Goal: Transaction & Acquisition: Obtain resource

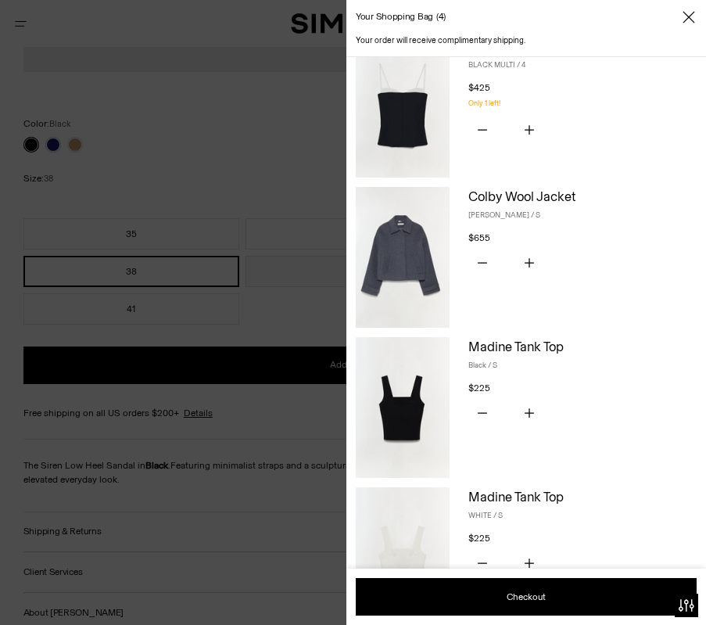
scroll to position [333, 0]
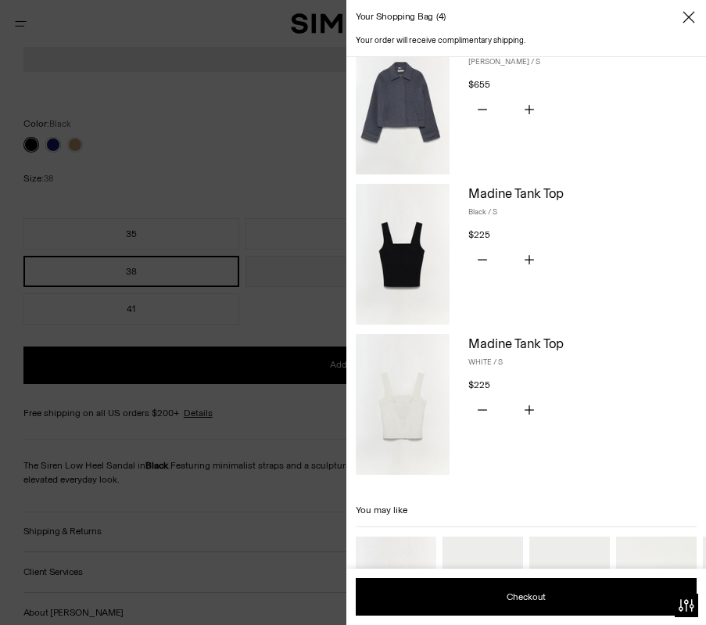
click at [414, 98] on img at bounding box center [403, 104] width 94 height 141
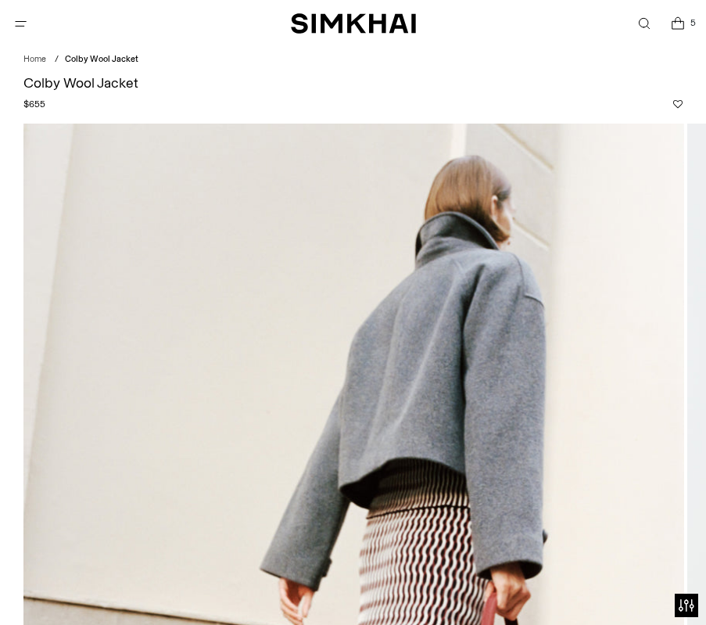
scroll to position [658, 0]
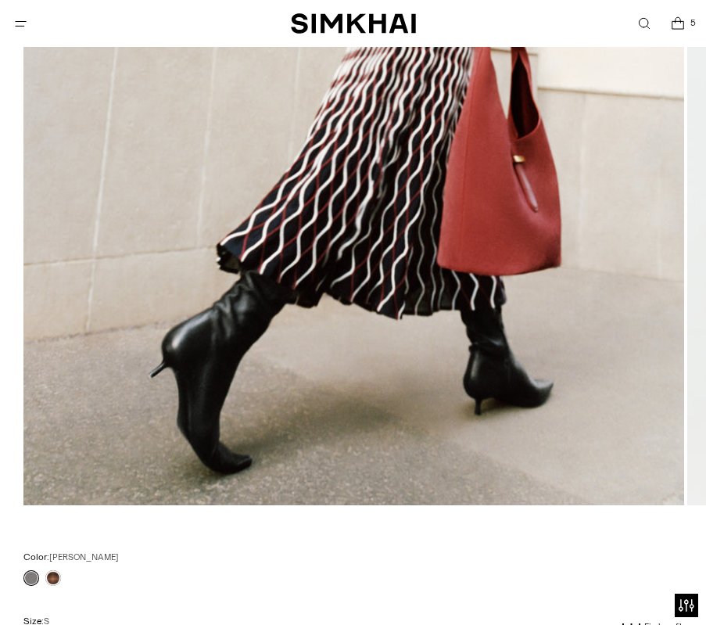
click at [627, 300] on img at bounding box center [353, 10] width 661 height 992
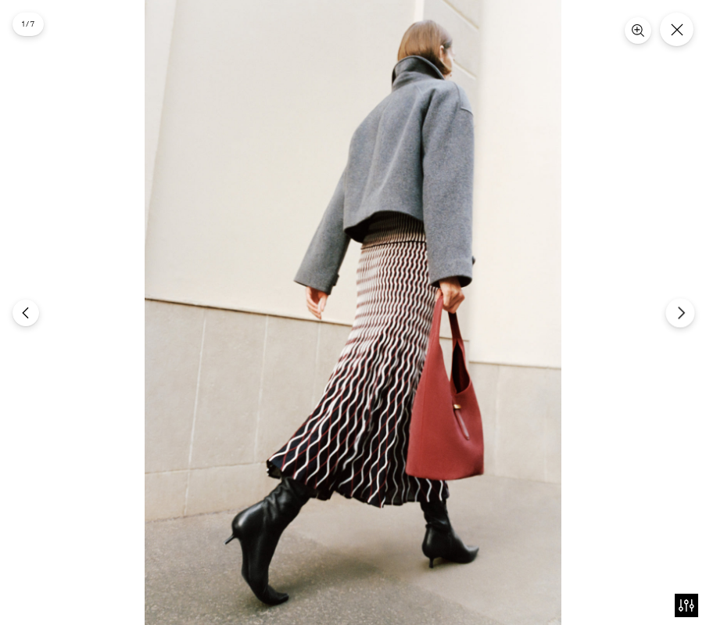
click at [676, 308] on icon "Next" at bounding box center [681, 313] width 14 height 14
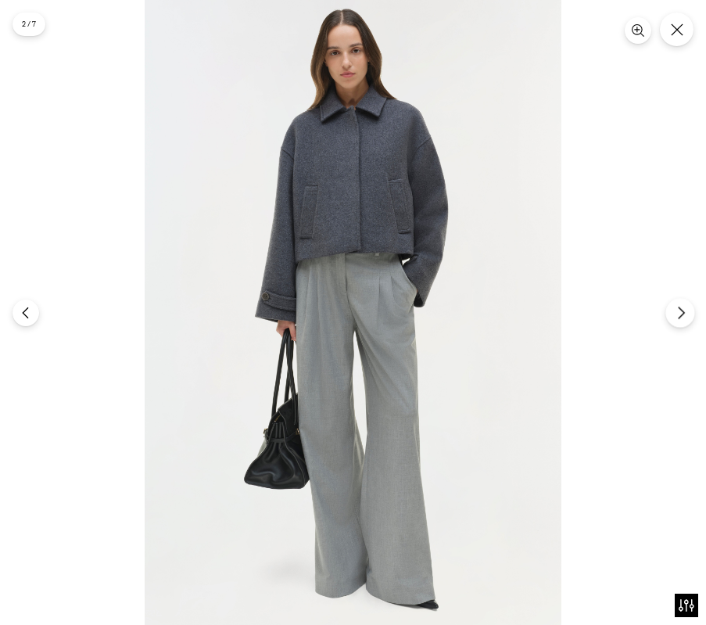
click at [676, 308] on icon "Next" at bounding box center [681, 313] width 14 height 14
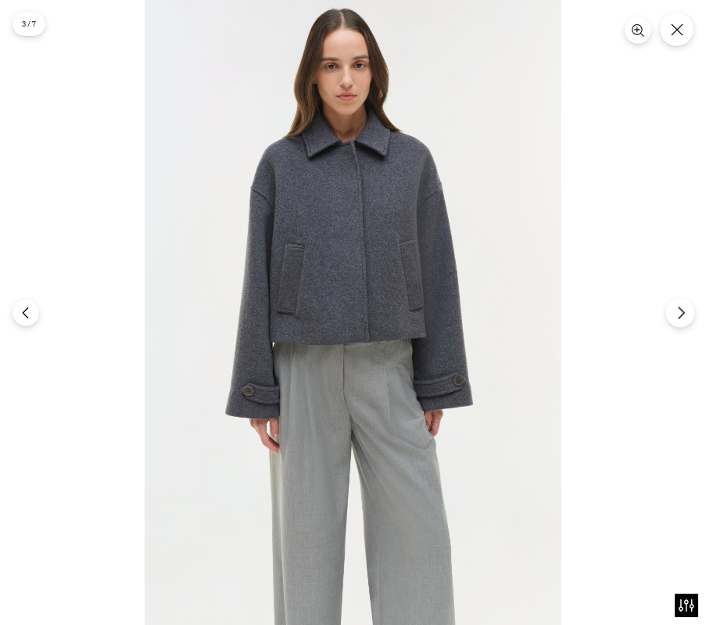
click at [676, 308] on icon "Next" at bounding box center [681, 313] width 14 height 14
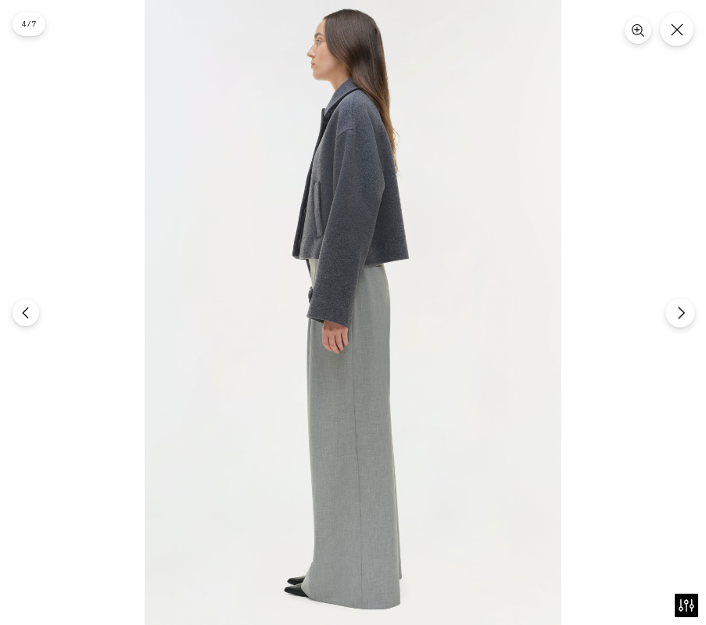
click at [676, 308] on icon "Next" at bounding box center [681, 313] width 14 height 14
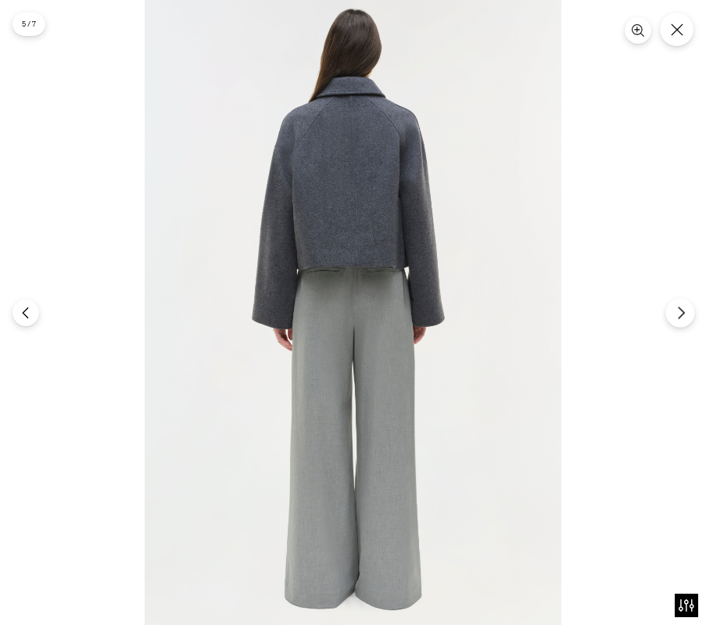
click at [676, 308] on icon "Next" at bounding box center [681, 313] width 14 height 14
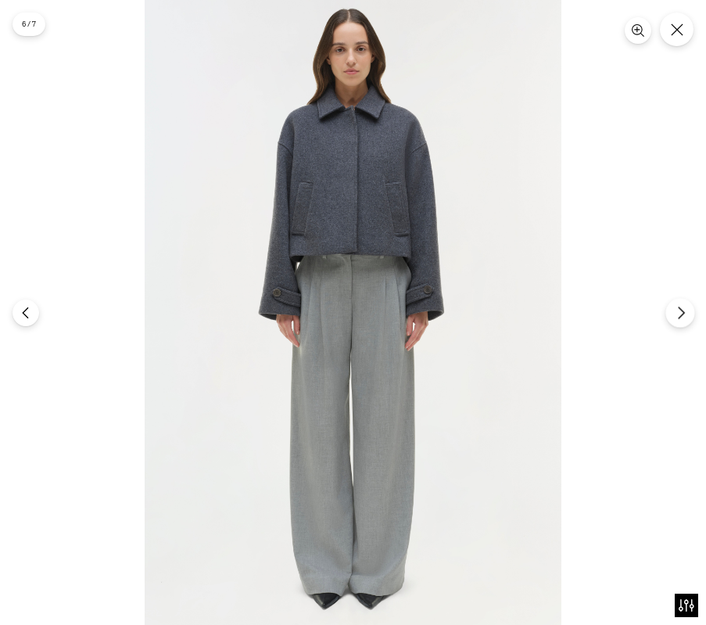
click at [676, 308] on icon "Next" at bounding box center [681, 313] width 14 height 14
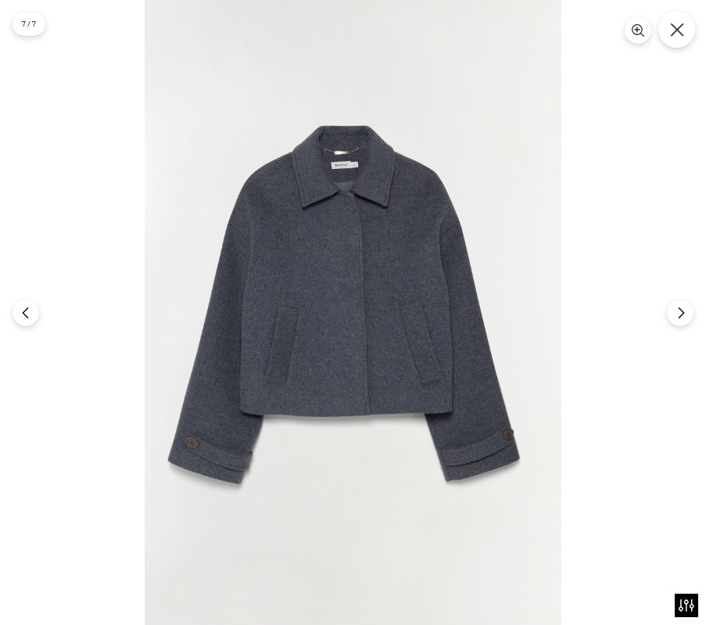
click at [675, 36] on button "Close" at bounding box center [676, 29] width 37 height 37
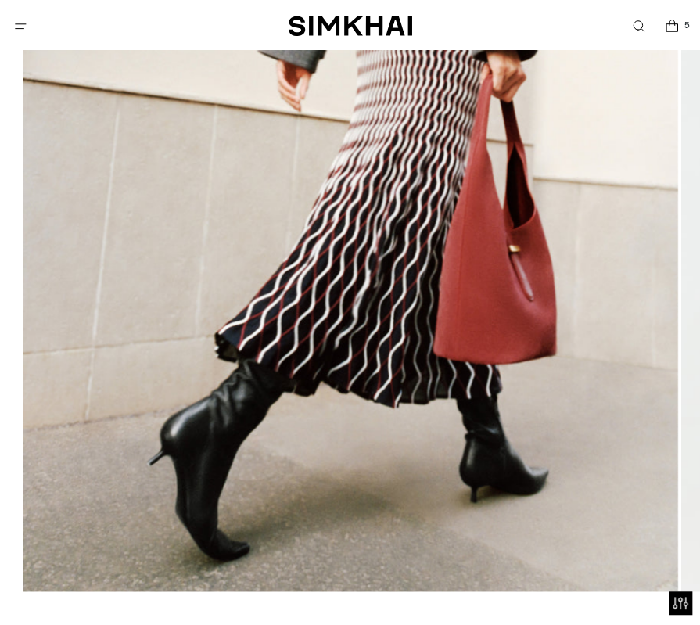
scroll to position [533, 0]
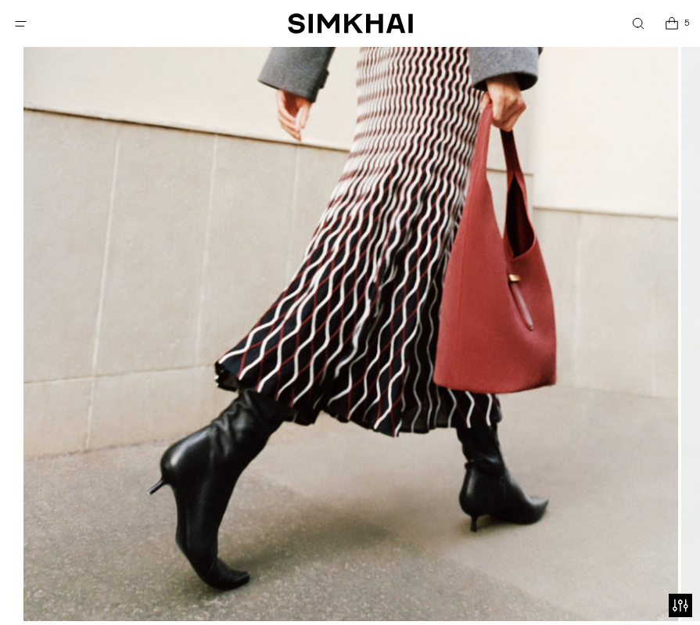
click at [672, 19] on icon "Open cart modal" at bounding box center [672, 24] width 20 height 16
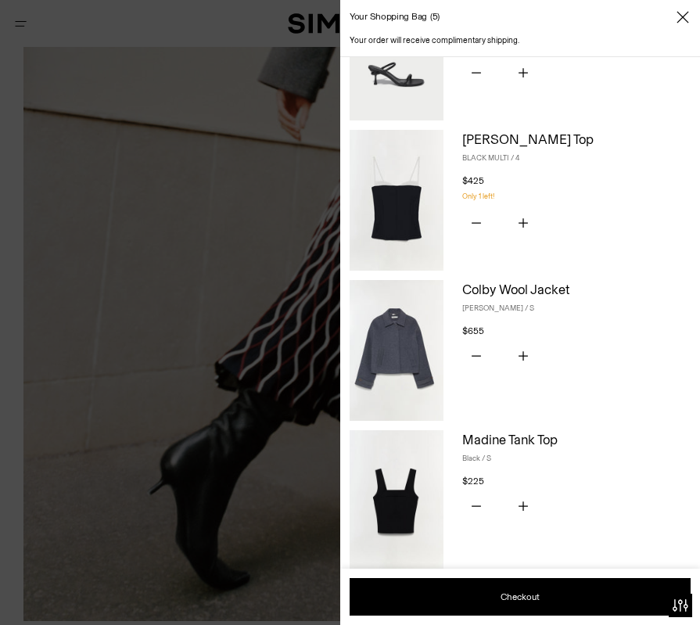
scroll to position [150, 0]
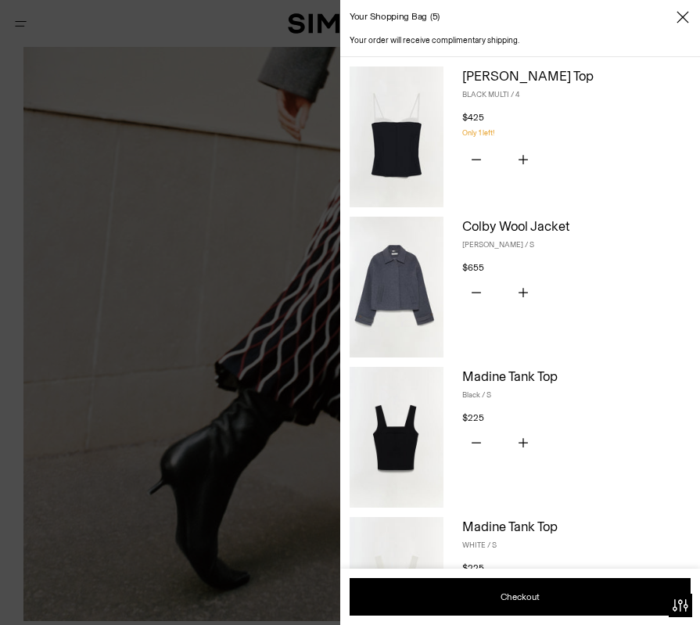
click at [417, 143] on img at bounding box center [397, 136] width 94 height 141
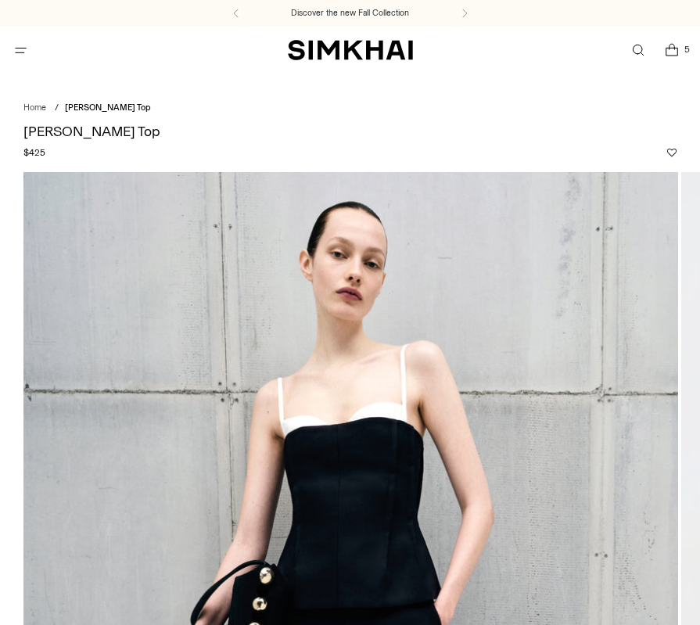
scroll to position [250, 0]
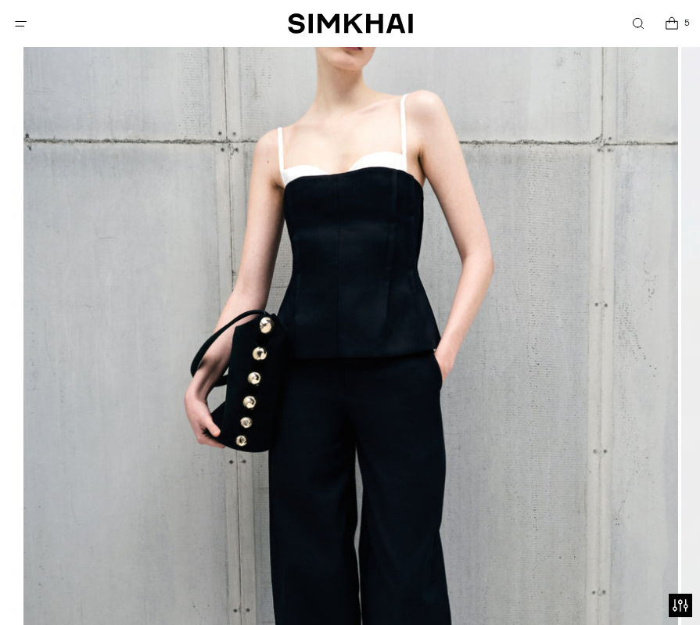
click at [447, 329] on img at bounding box center [350, 413] width 655 height 982
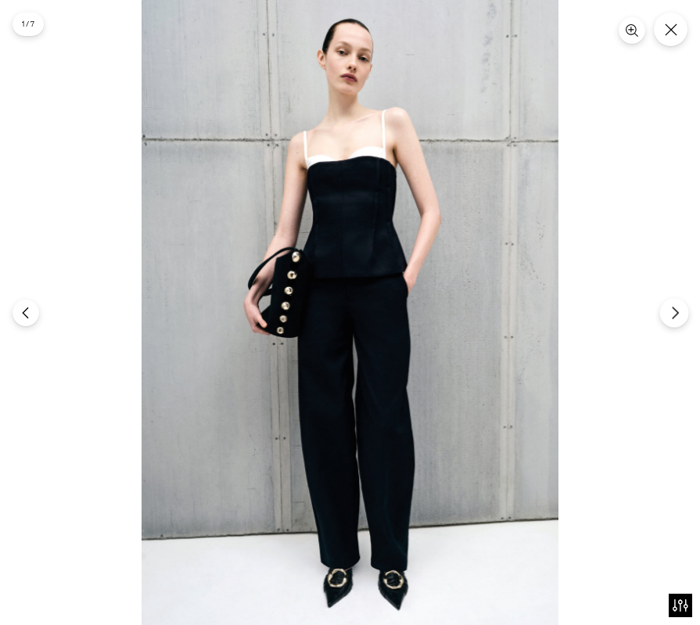
click at [669, 318] on icon "Next" at bounding box center [675, 313] width 14 height 14
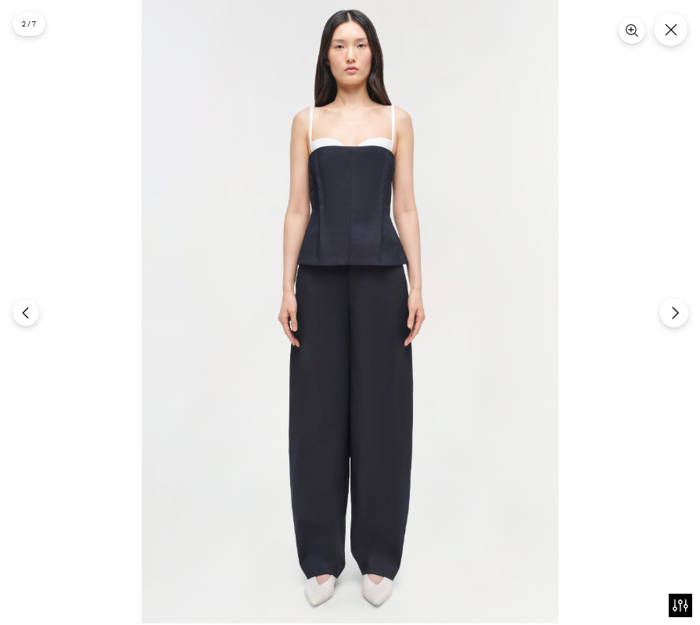
click at [669, 318] on icon "Next" at bounding box center [675, 313] width 14 height 14
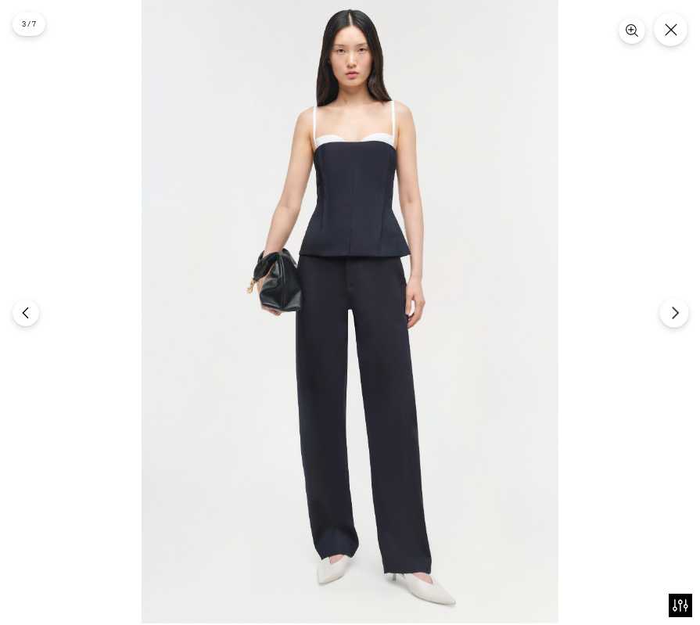
click at [669, 318] on icon "Next" at bounding box center [675, 313] width 14 height 14
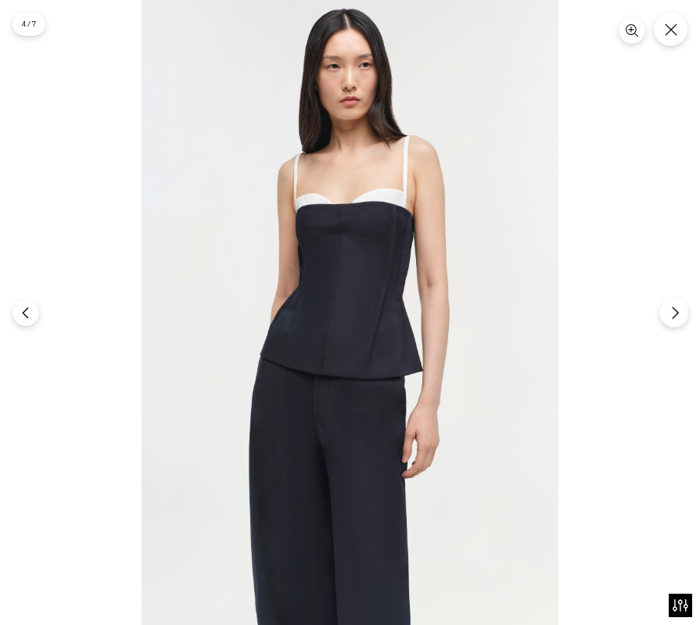
click at [669, 318] on icon "Next" at bounding box center [675, 313] width 14 height 14
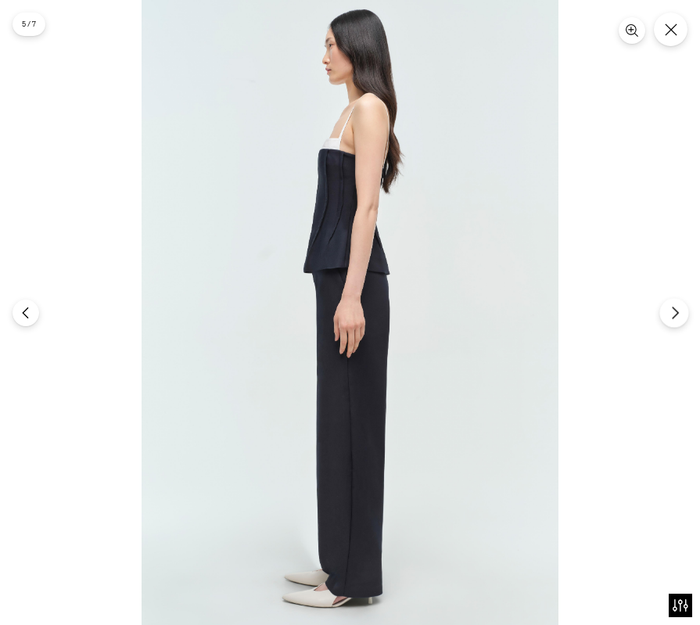
click at [669, 318] on icon "Next" at bounding box center [675, 313] width 14 height 14
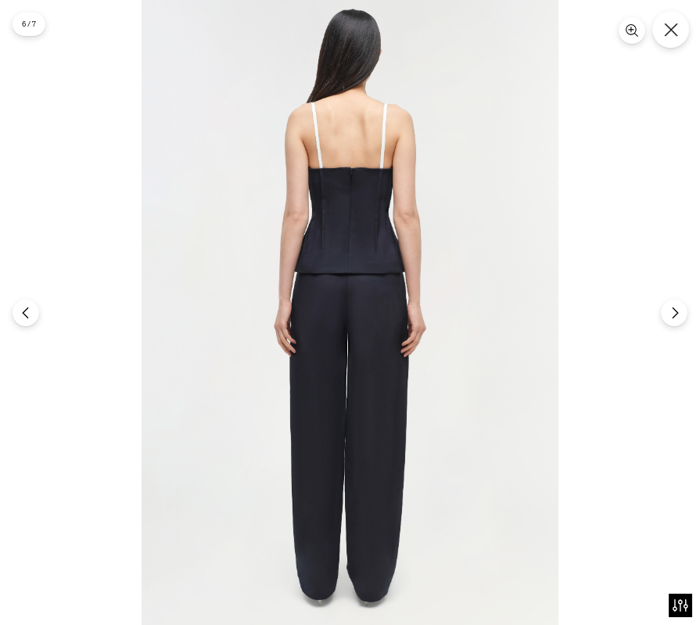
click at [665, 35] on icon "Close" at bounding box center [671, 30] width 14 height 14
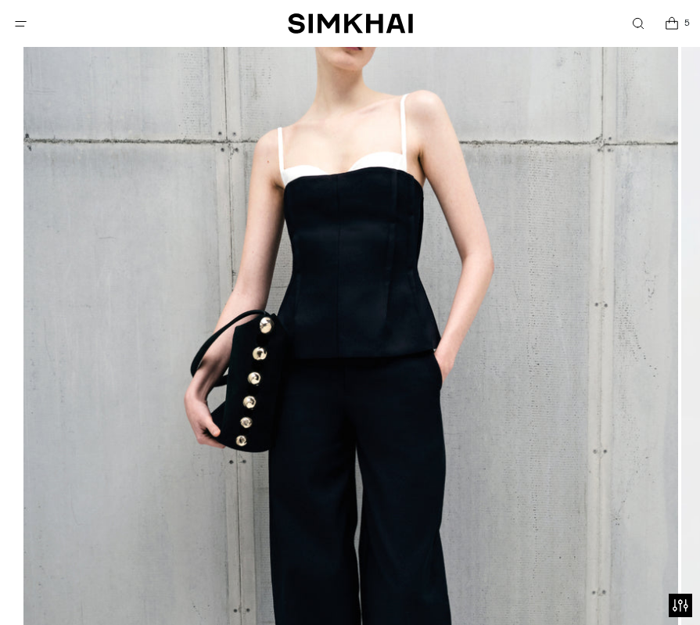
click at [670, 32] on span "Open cart modal" at bounding box center [672, 23] width 20 height 20
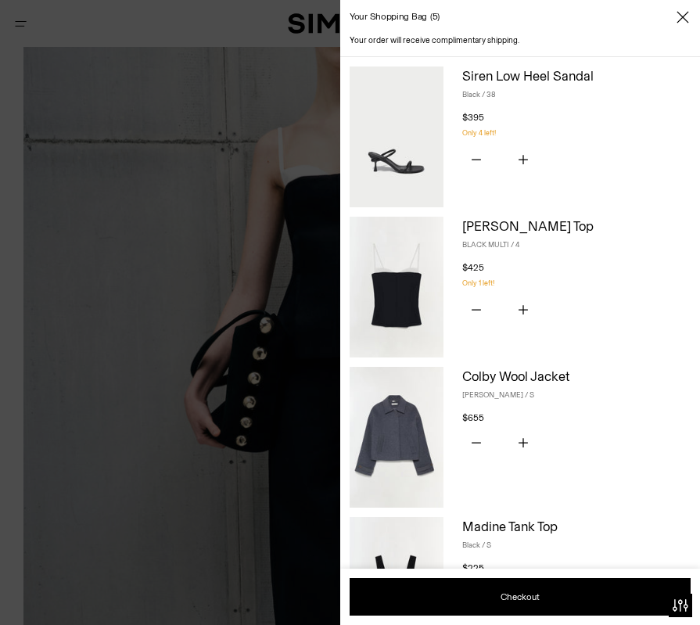
scroll to position [187, 0]
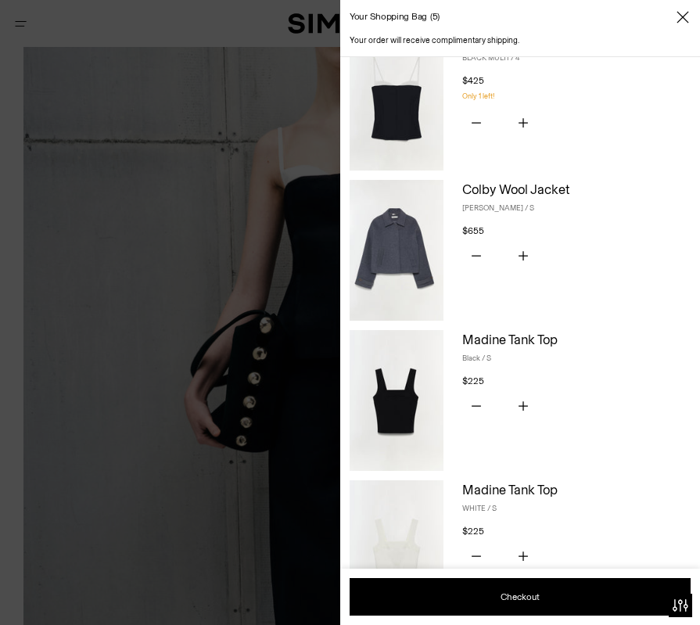
click at [390, 438] on img at bounding box center [397, 400] width 94 height 141
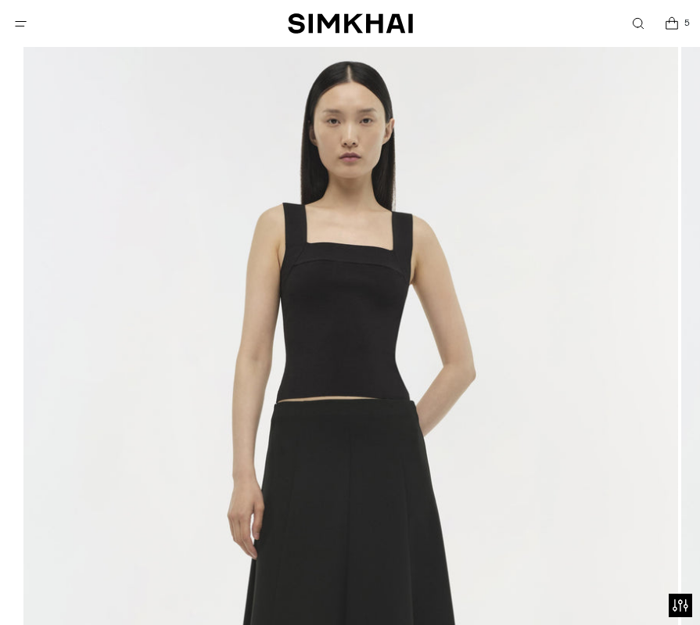
scroll to position [146, 0]
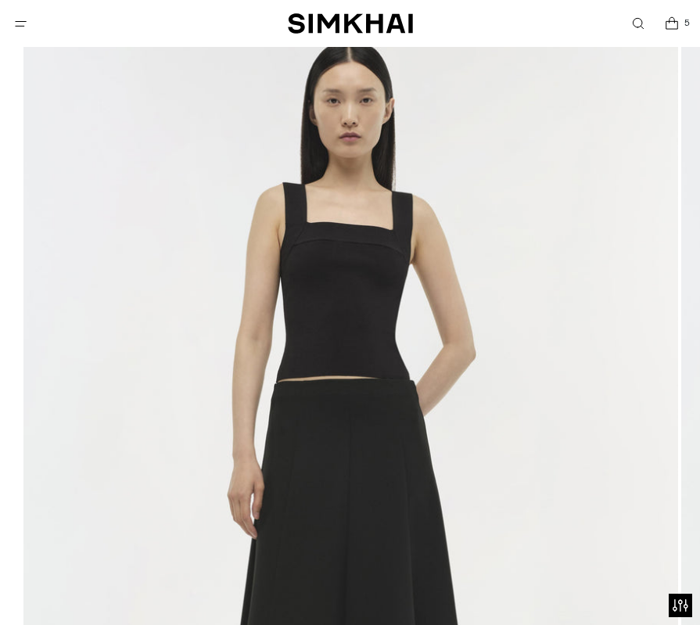
click at [614, 317] on img at bounding box center [350, 517] width 655 height 982
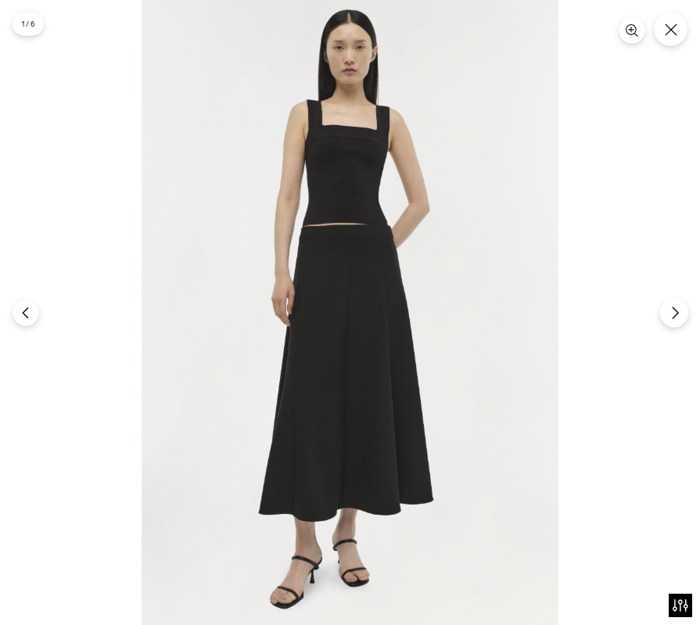
click at [671, 316] on icon "Next" at bounding box center [675, 313] width 14 height 14
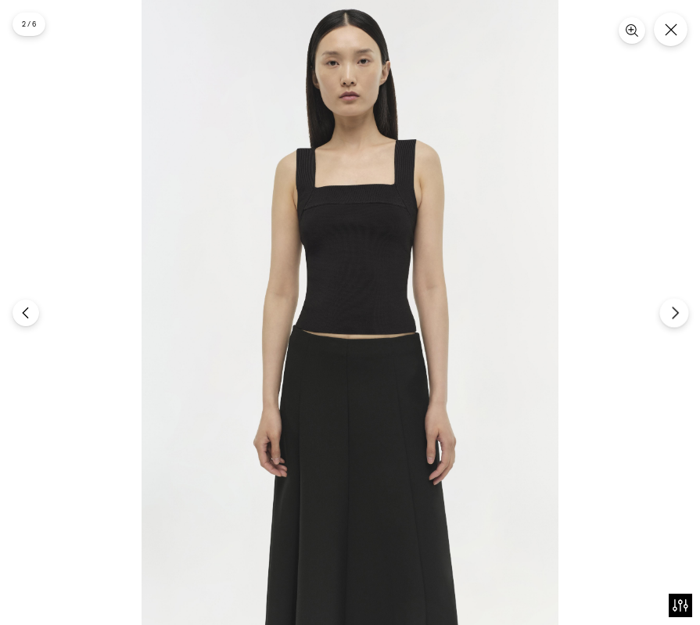
click at [671, 316] on icon "Next" at bounding box center [675, 313] width 14 height 14
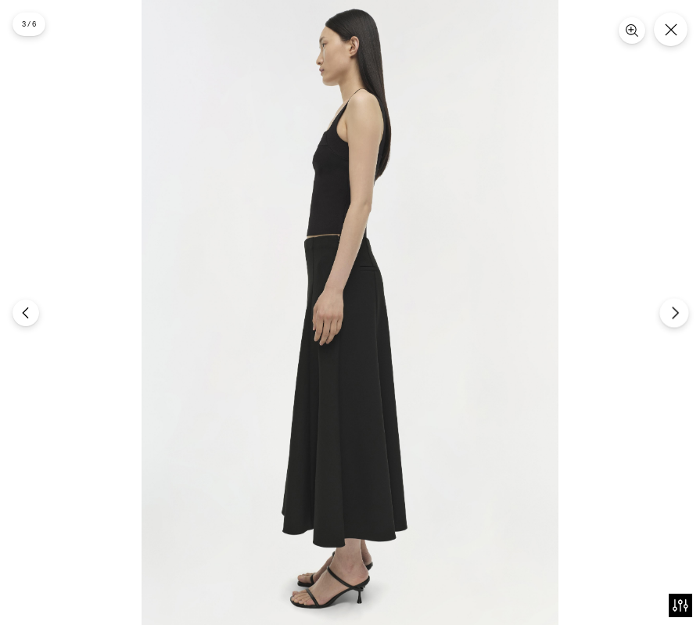
click at [671, 316] on icon "Next" at bounding box center [675, 313] width 14 height 14
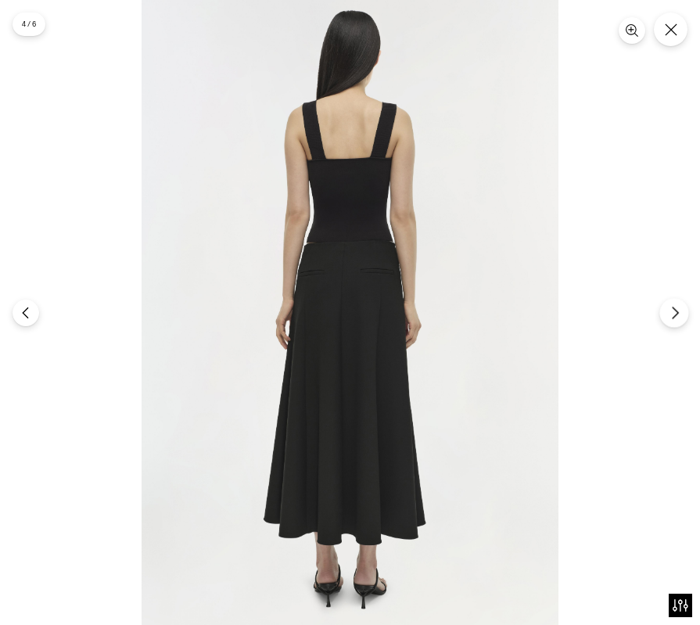
click at [671, 316] on icon "Next" at bounding box center [675, 313] width 14 height 14
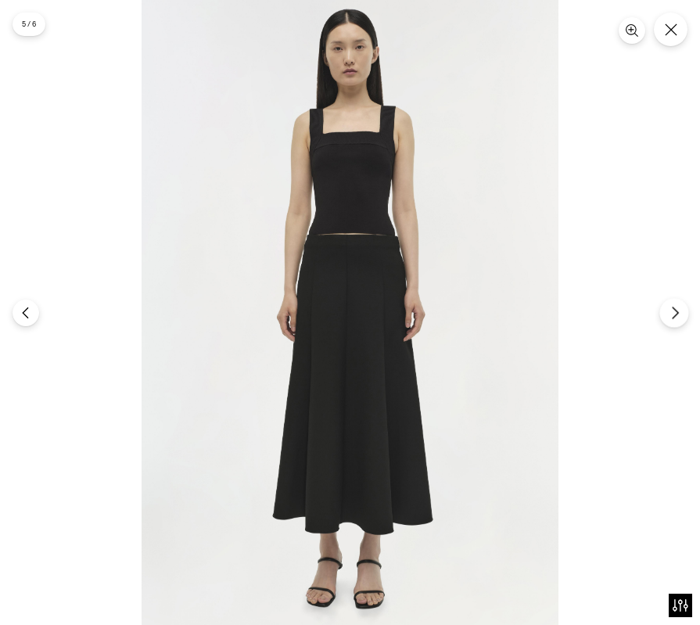
click at [671, 316] on icon "Next" at bounding box center [675, 313] width 14 height 14
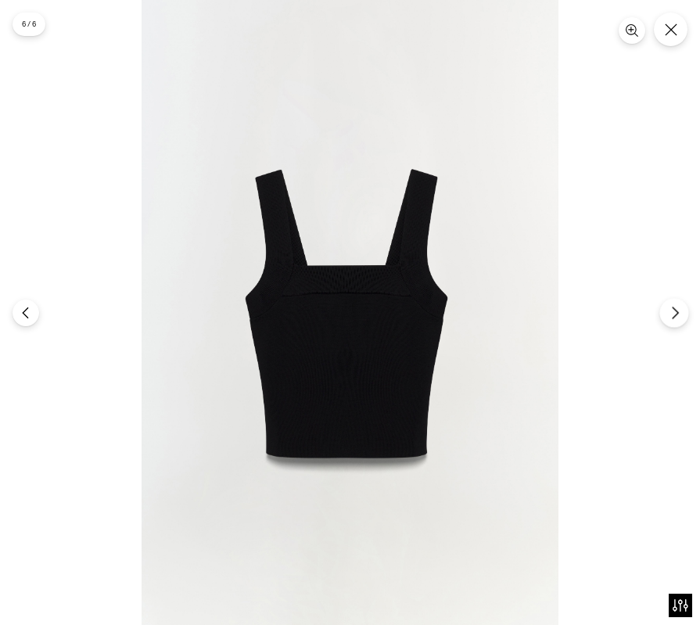
click at [666, 313] on button "Next" at bounding box center [673, 312] width 29 height 29
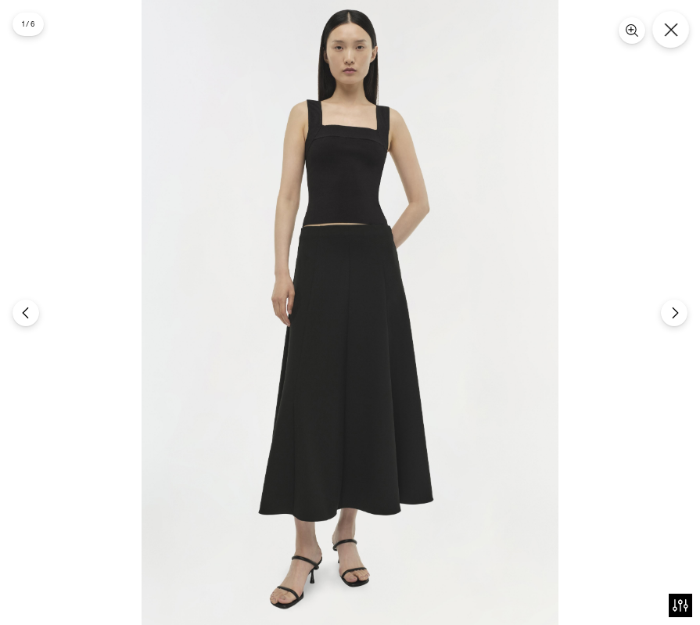
click at [669, 13] on button "Close" at bounding box center [670, 29] width 37 height 37
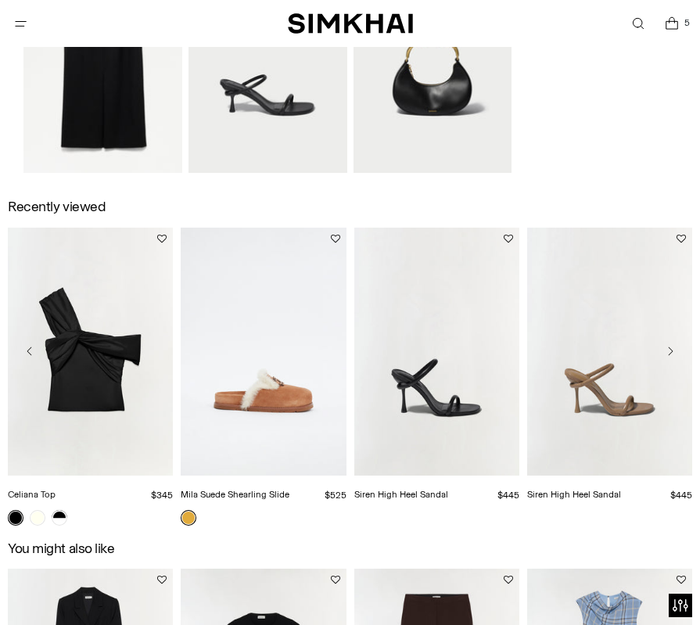
scroll to position [1922, 0]
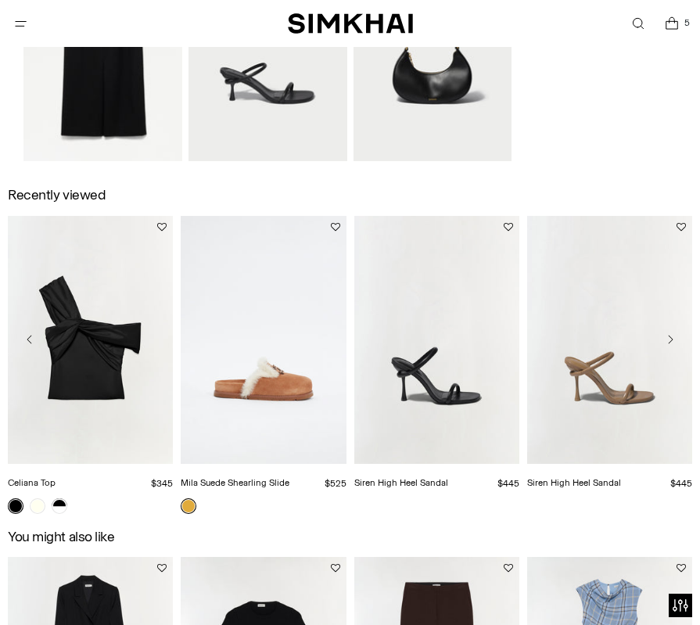
click at [289, 477] on link "Mila Suede Shearling Slide" at bounding box center [235, 482] width 109 height 11
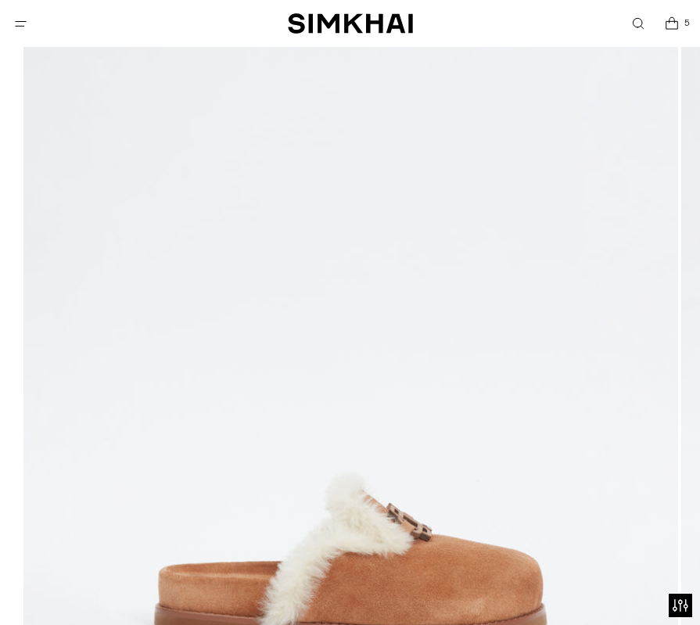
scroll to position [322, 0]
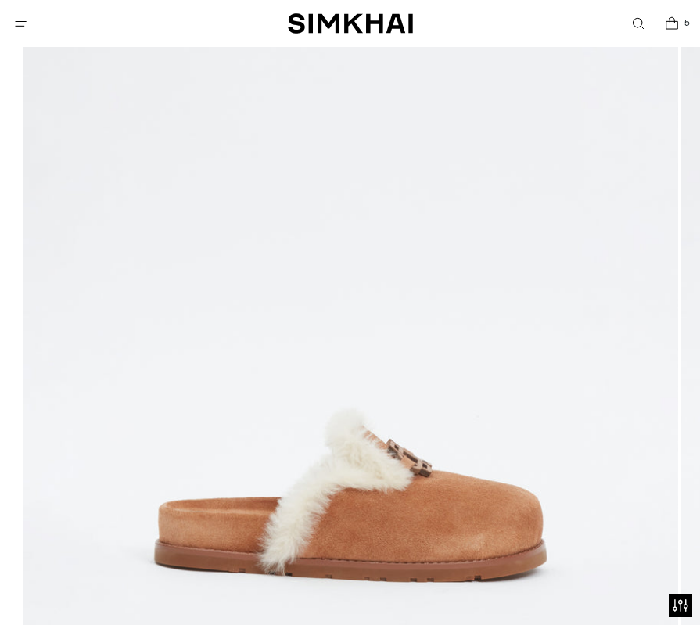
click at [310, 362] on img at bounding box center [350, 341] width 655 height 982
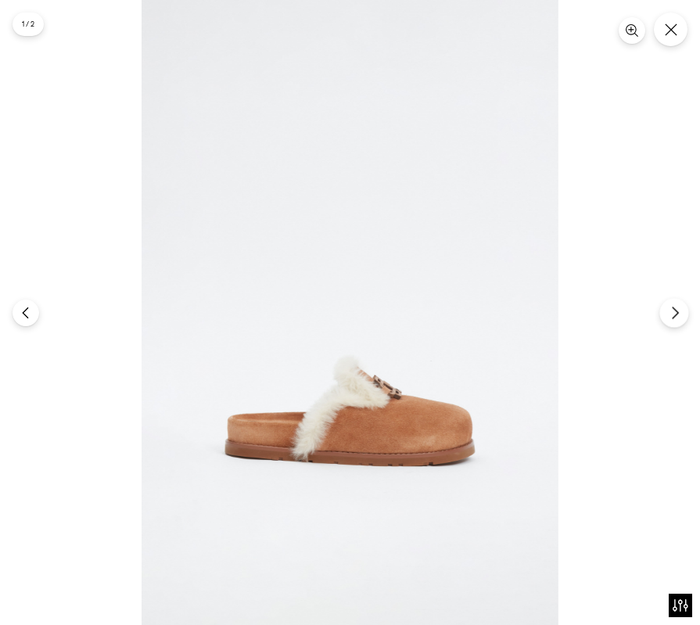
click at [676, 307] on icon "Next" at bounding box center [675, 313] width 14 height 14
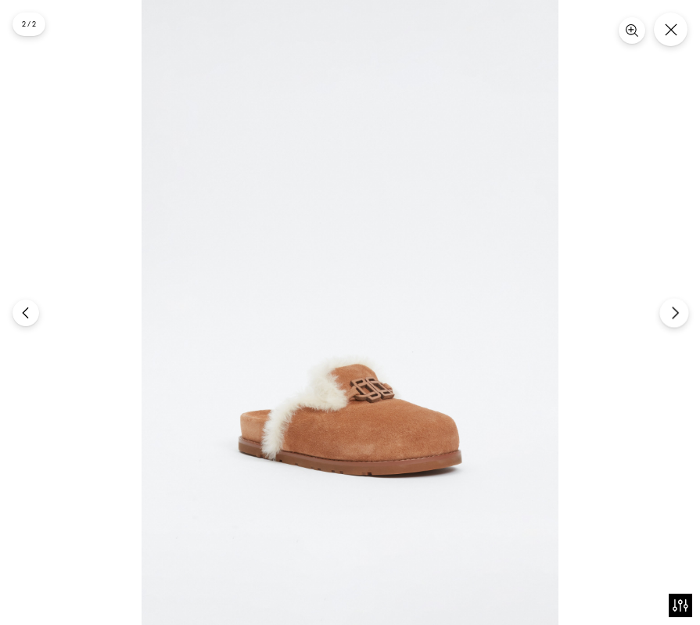
click at [676, 307] on icon "Next" at bounding box center [675, 313] width 14 height 14
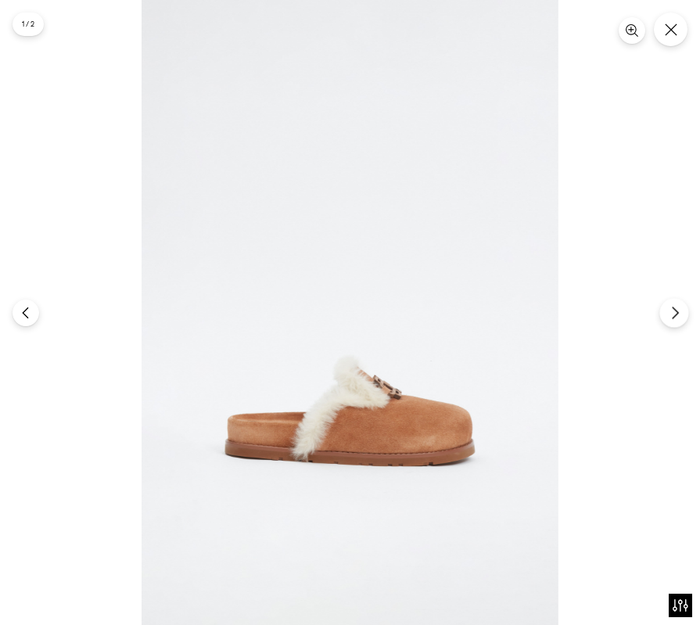
click at [676, 307] on icon "Next" at bounding box center [675, 313] width 14 height 14
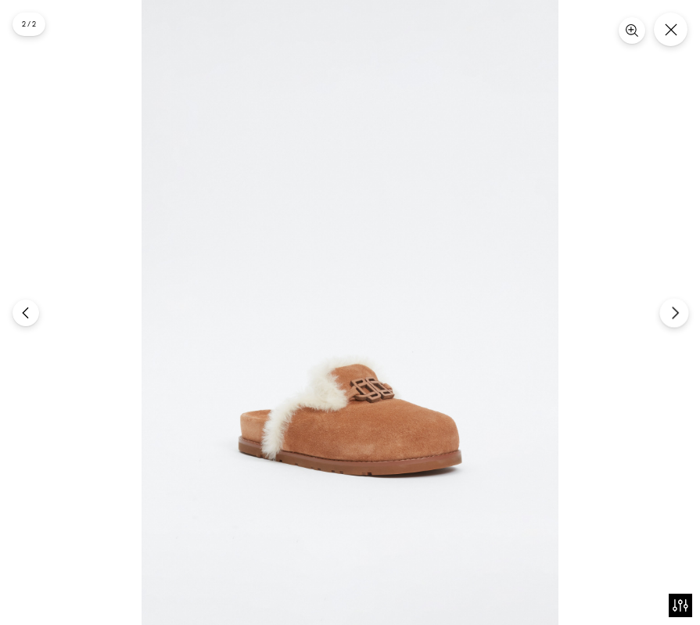
click at [676, 307] on icon "Next" at bounding box center [675, 313] width 14 height 14
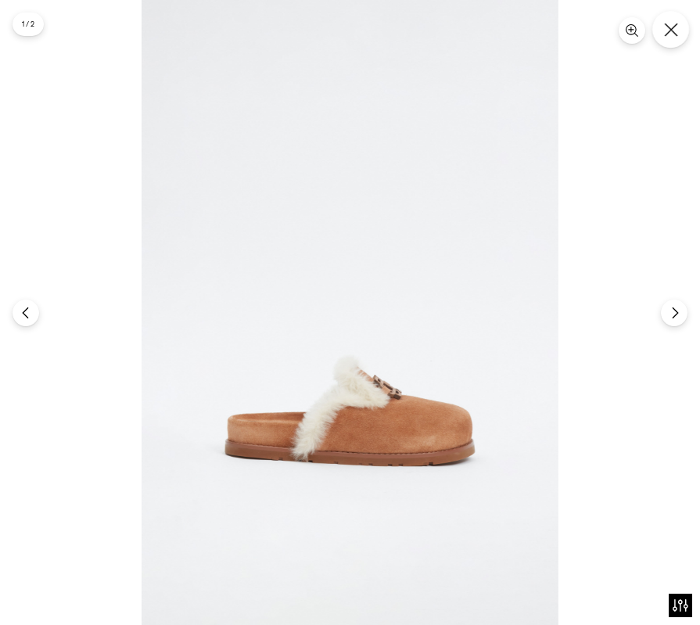
click at [668, 30] on icon "Close" at bounding box center [671, 30] width 14 height 14
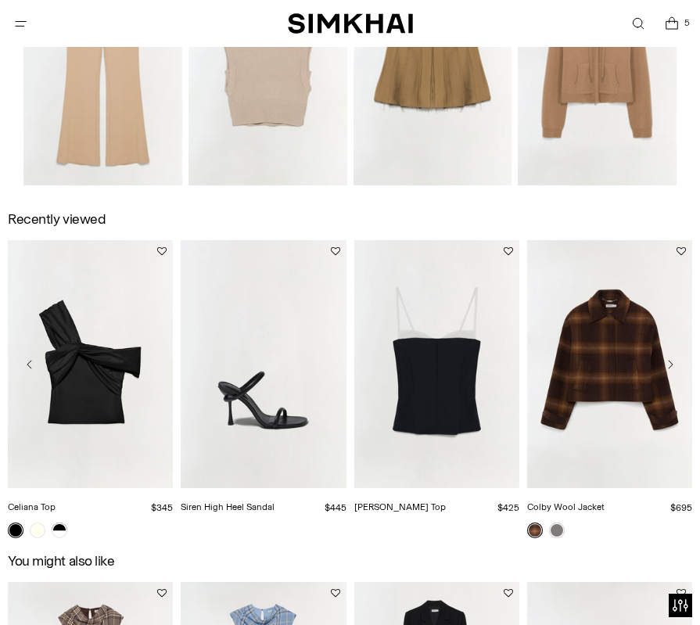
scroll to position [1944, 0]
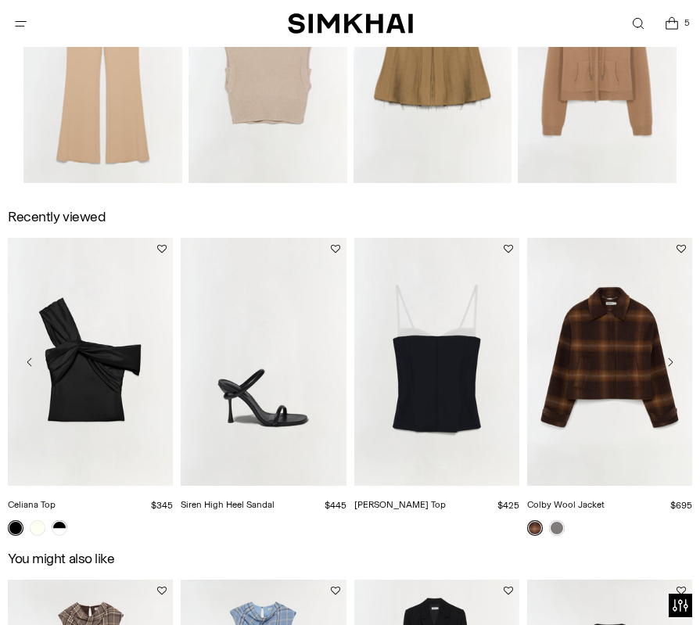
click at [56, 499] on link "Celiana Top" at bounding box center [32, 504] width 48 height 11
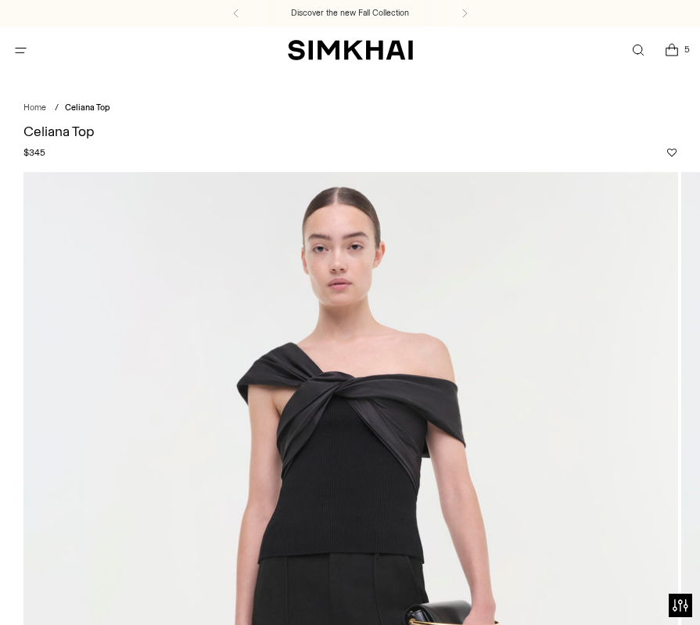
click at [676, 49] on icon "Open cart modal" at bounding box center [672, 50] width 20 height 16
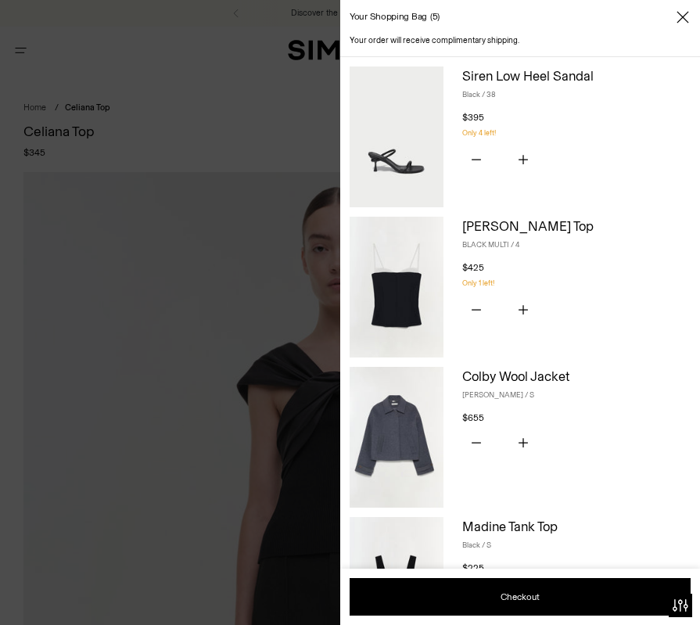
scroll to position [2, 0]
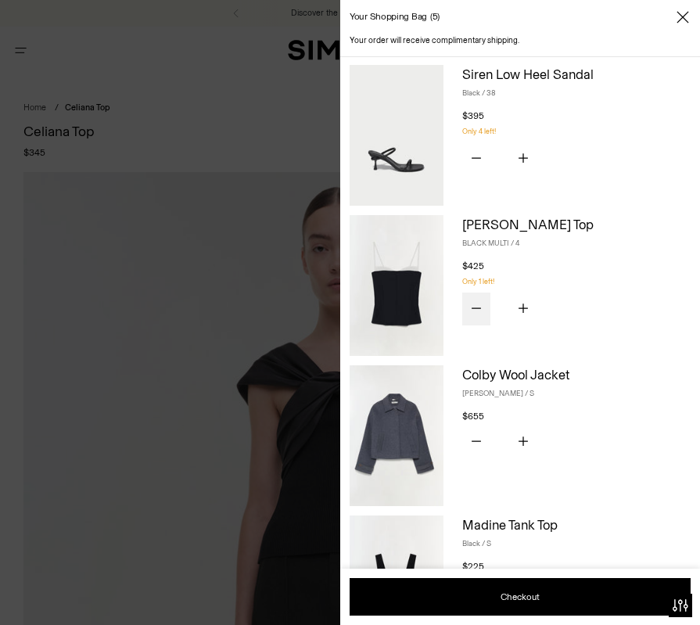
click at [475, 309] on icon "Subtract product quantity" at bounding box center [476, 307] width 9 height 9
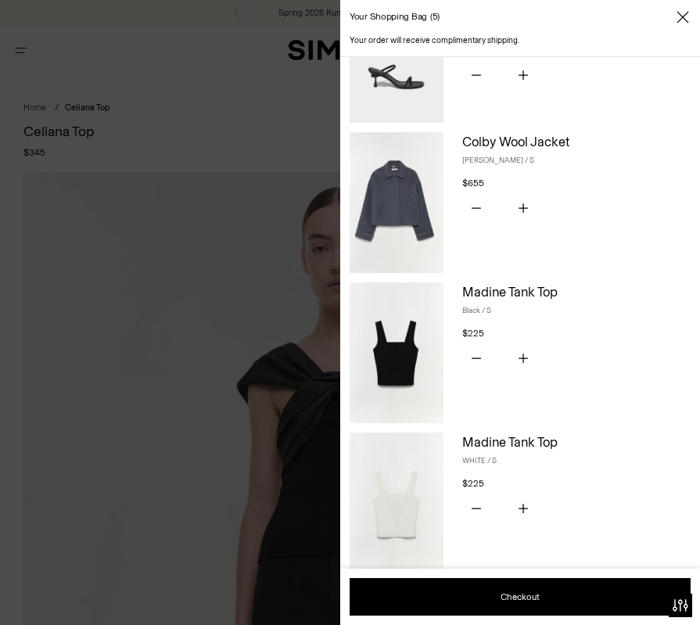
scroll to position [53, 0]
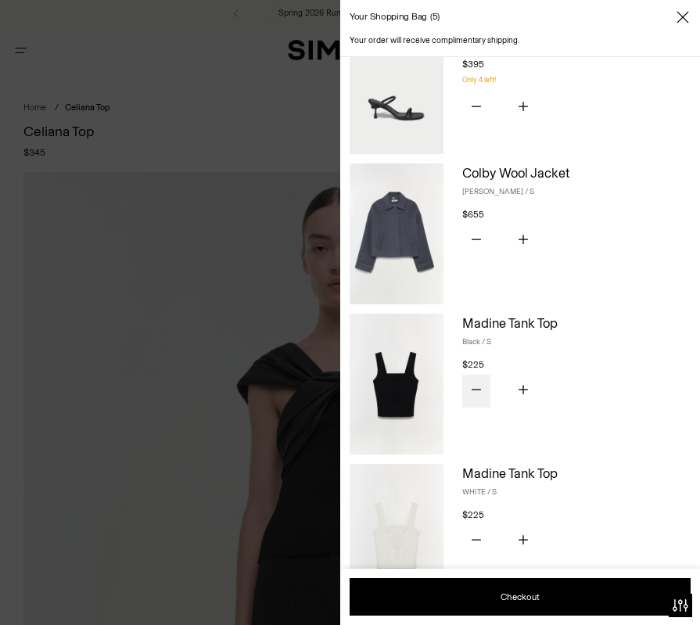
click at [477, 396] on button "Subtract product quantity" at bounding box center [476, 391] width 28 height 33
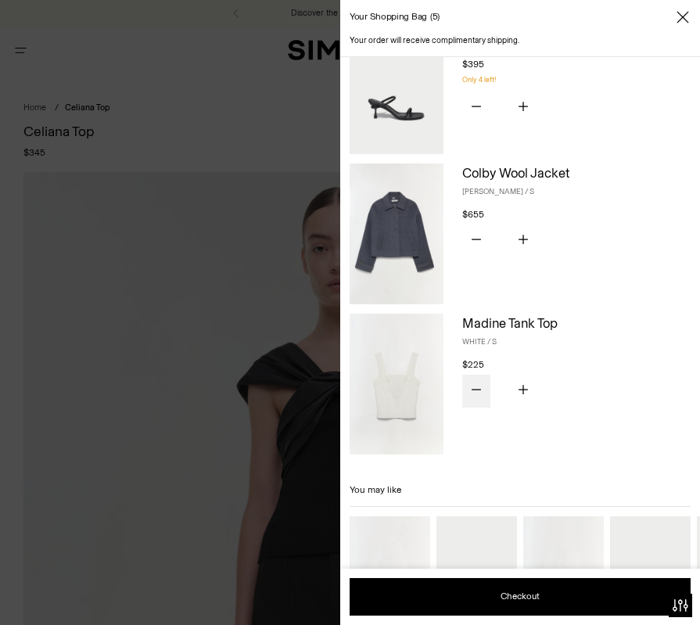
click at [475, 391] on icon "Subtract product quantity" at bounding box center [476, 389] width 9 height 9
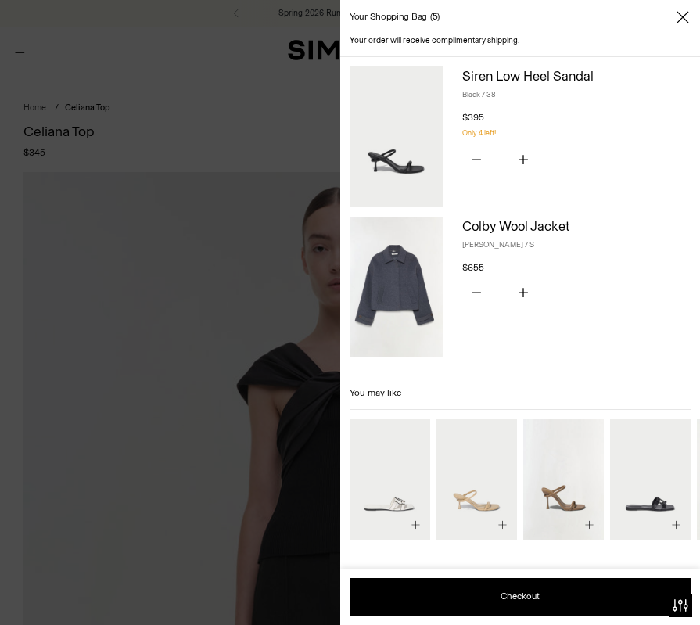
click at [0, 0] on img "Siren High Heel Sandal" at bounding box center [0, 0] width 0 height 0
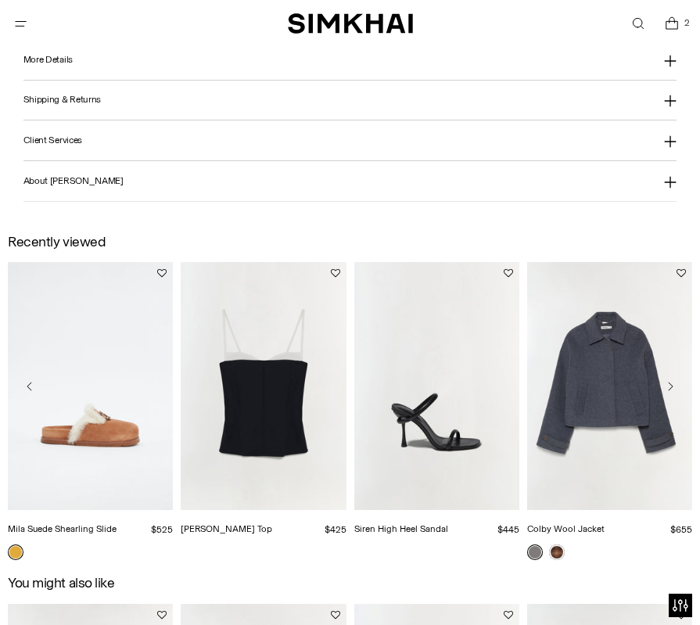
scroll to position [1557, 0]
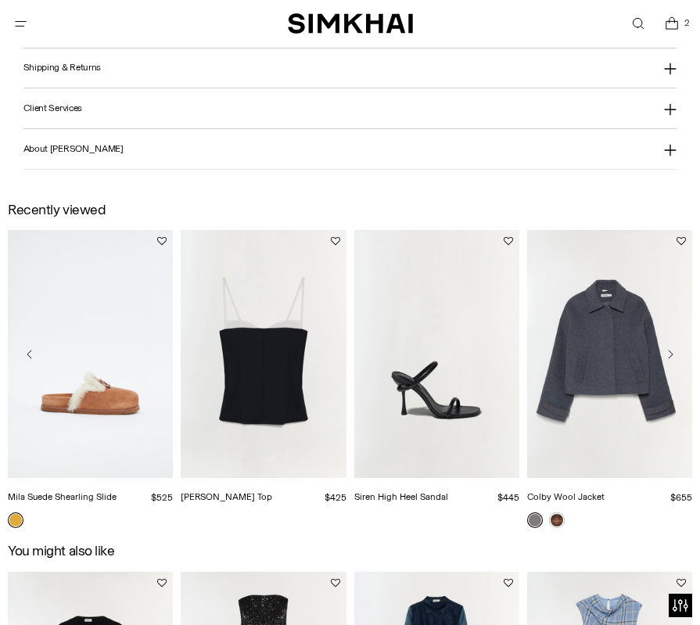
click at [420, 491] on link "Siren High Heel Sandal" at bounding box center [401, 496] width 94 height 11
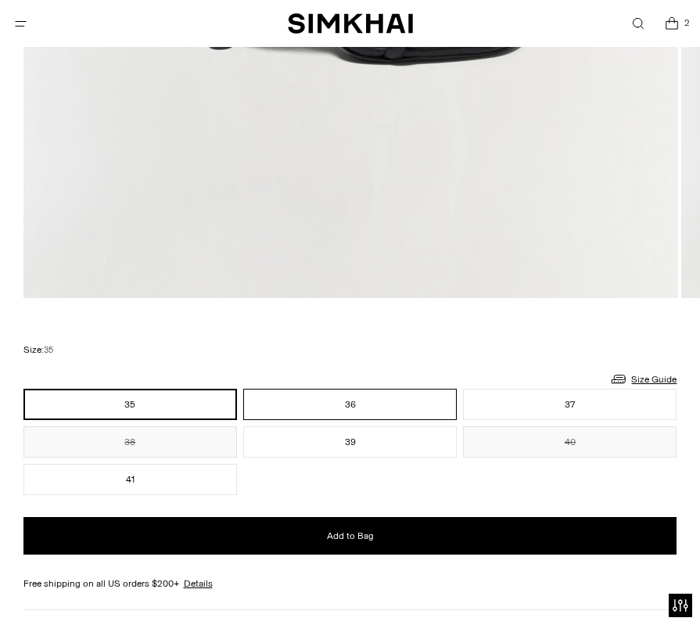
scroll to position [859, 0]
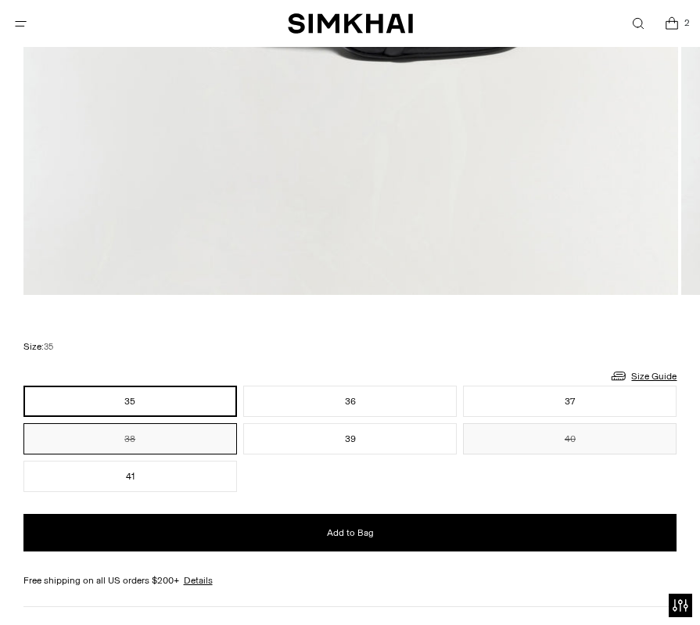
click at [213, 429] on button "38" at bounding box center [129, 438] width 213 height 31
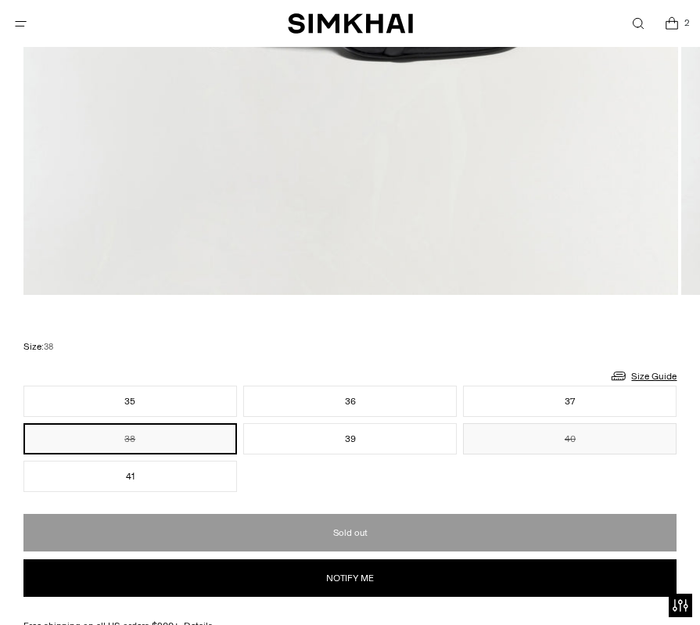
click at [301, 584] on button "Notify me" at bounding box center [350, 578] width 654 height 38
select select "**"
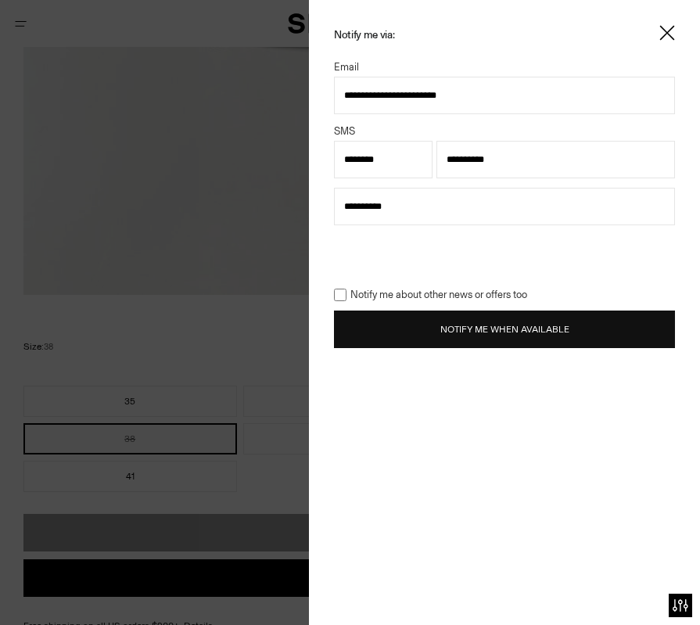
click at [455, 316] on button "Notify Me When Available" at bounding box center [504, 329] width 341 height 38
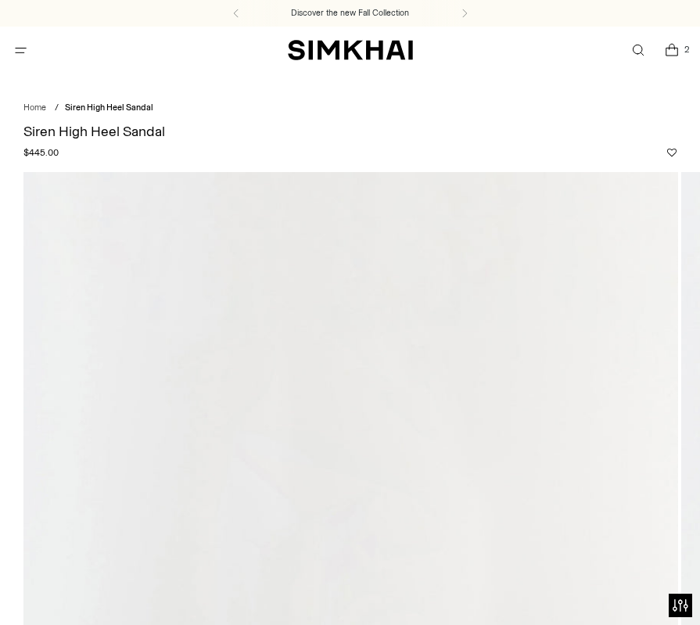
click at [675, 52] on icon "Open cart modal" at bounding box center [672, 50] width 20 height 16
